Goal: Information Seeking & Learning: Find specific page/section

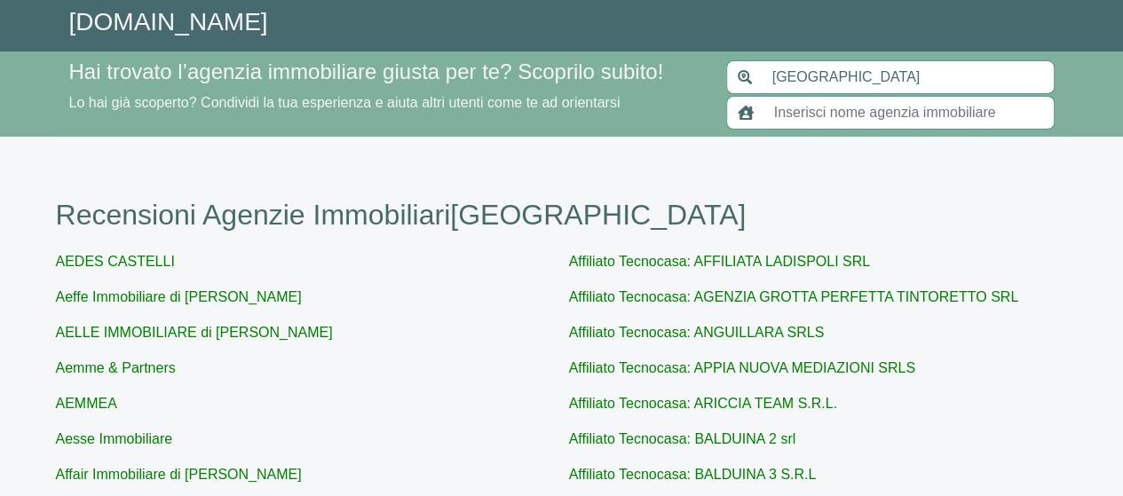
click at [932, 116] on input "text" at bounding box center [908, 113] width 291 height 34
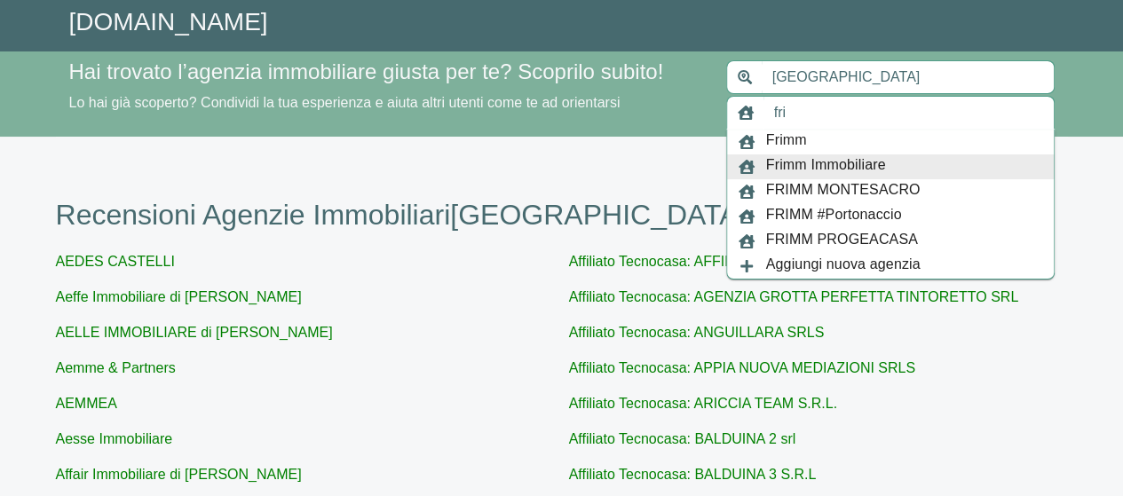
click at [817, 161] on span "Frimm Immobiliare" at bounding box center [826, 166] width 120 height 25
type input "Frimm Immobiliare"
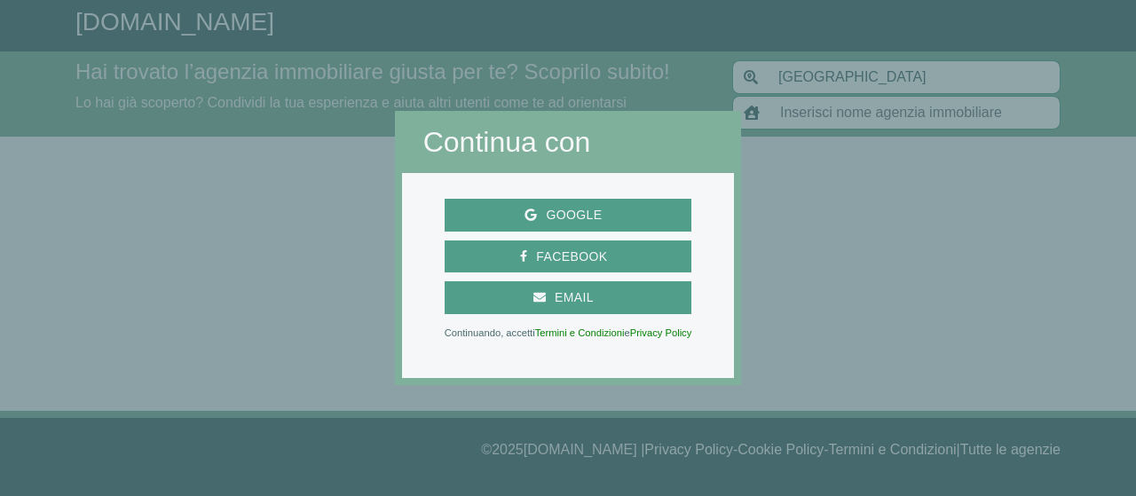
click at [852, 270] on div at bounding box center [938, 248] width 395 height 496
click at [1015, 243] on div at bounding box center [938, 248] width 395 height 496
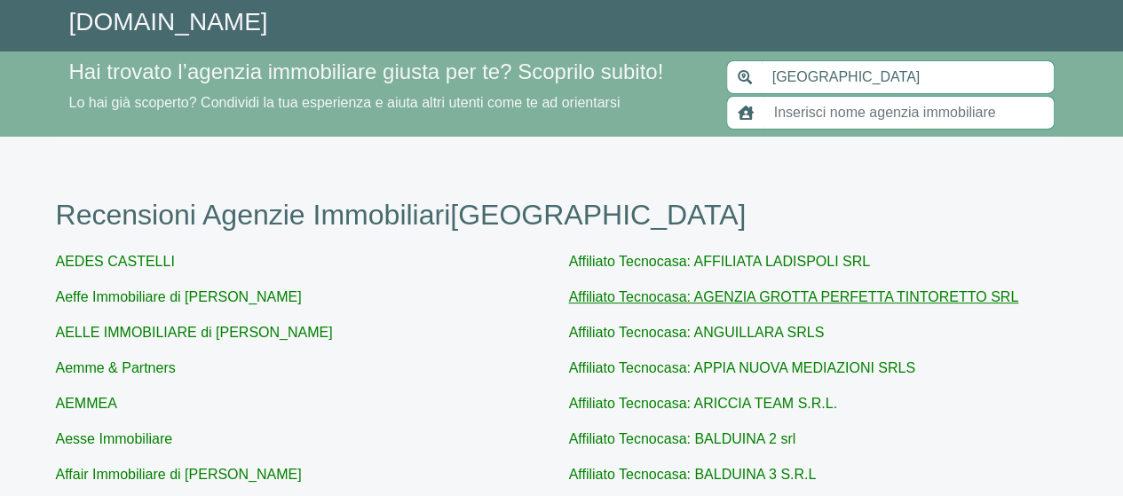
click at [680, 294] on link "Affiliato Tecnocasa: AGENZIA GROTTA PERFETTA TINTORETTO SRL" at bounding box center [794, 296] width 450 height 15
type input "Affiliato Tecnocasa: AGENZIA GROTTA PERFETTA TINTORETTO SRL"
